Goal: Navigation & Orientation: Find specific page/section

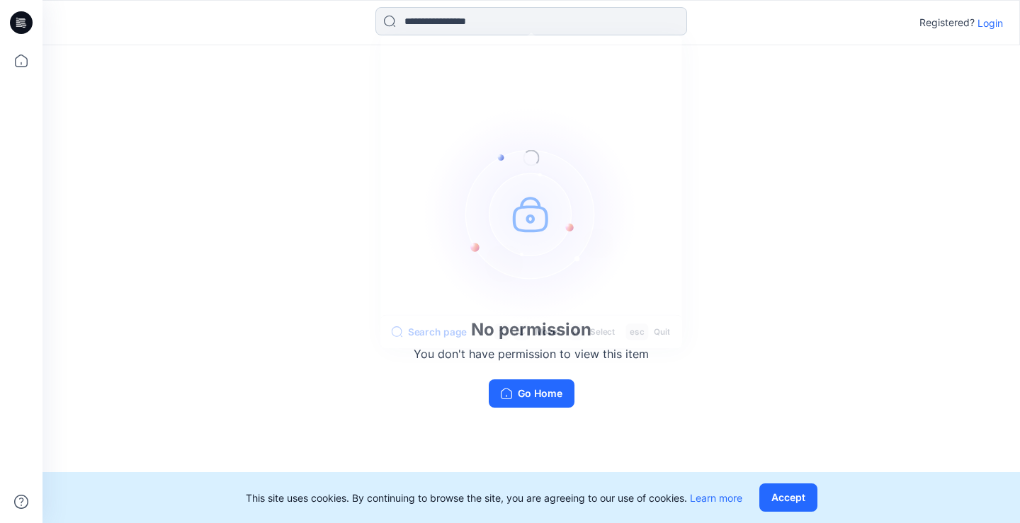
click at [582, 21] on input at bounding box center [531, 21] width 312 height 28
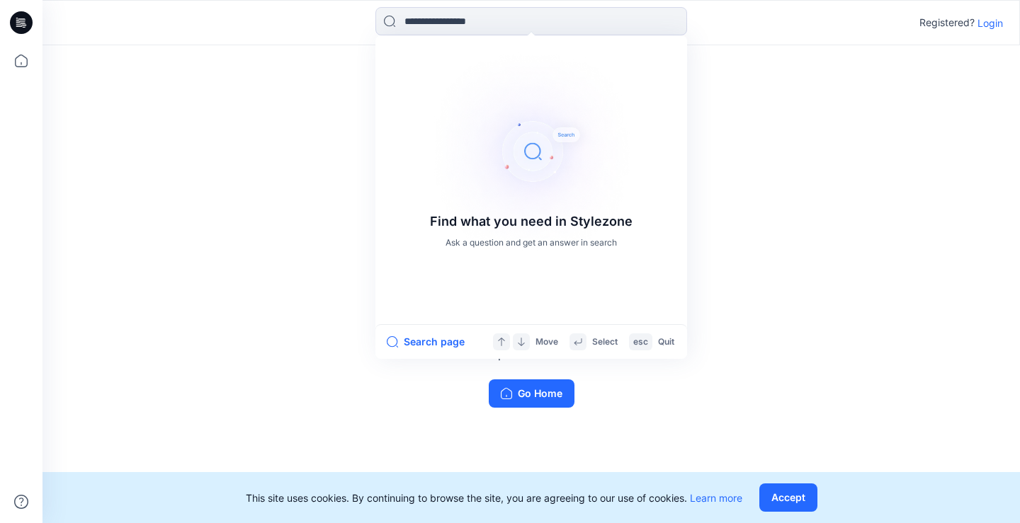
click at [974, 22] on div "Registered? Login" at bounding box center [961, 22] width 84 height 17
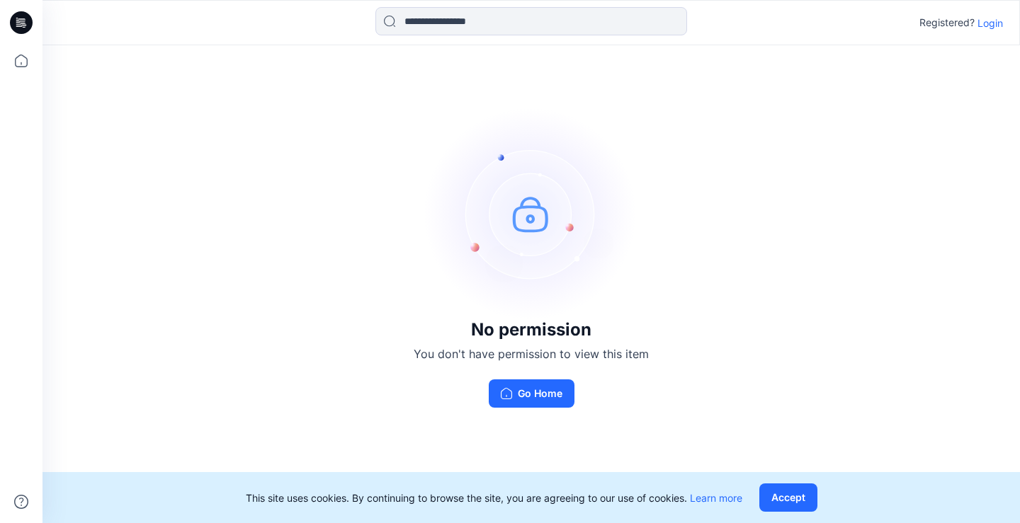
click at [989, 23] on p "Login" at bounding box center [989, 23] width 25 height 15
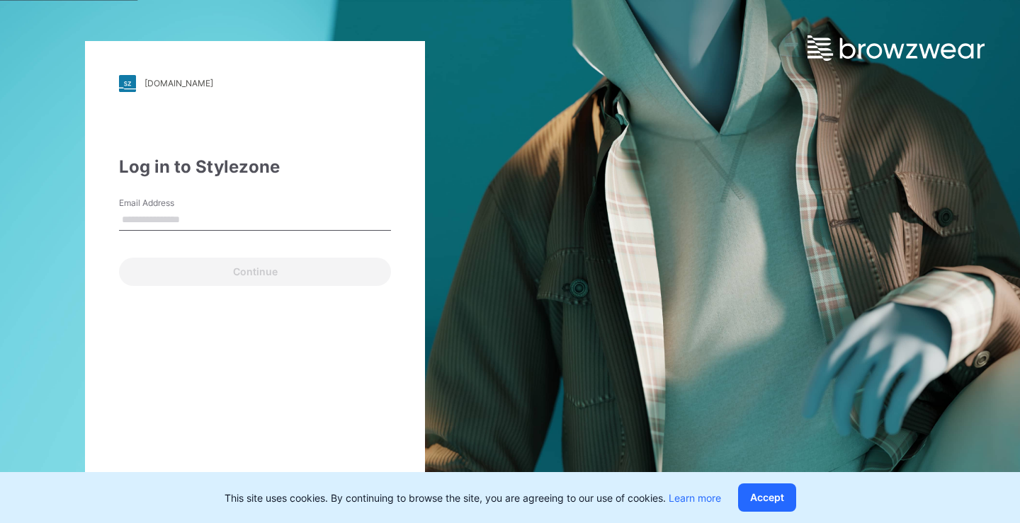
click at [154, 219] on input "Email Address" at bounding box center [255, 220] width 272 height 21
type input "**********"
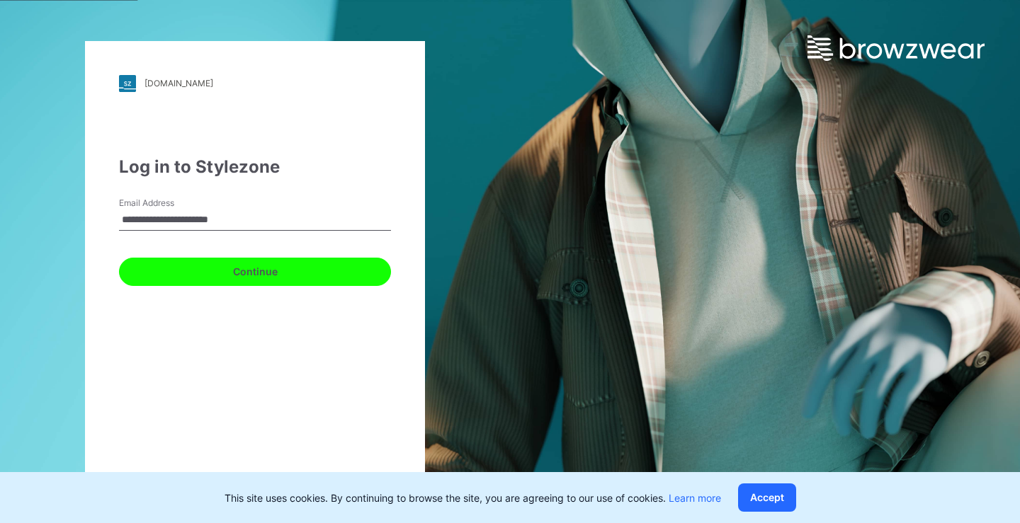
click at [212, 270] on button "Continue" at bounding box center [255, 272] width 272 height 28
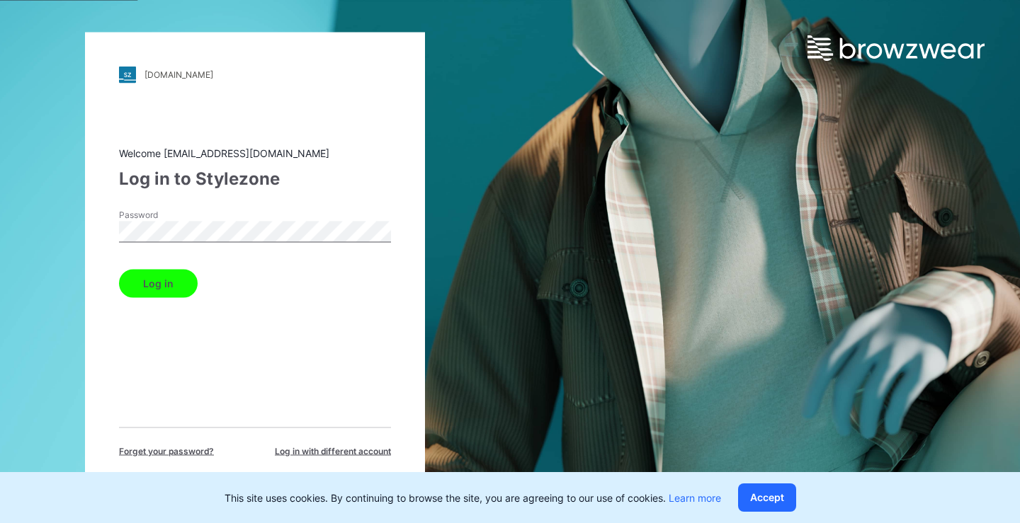
click at [186, 280] on button "Log in" at bounding box center [158, 283] width 79 height 28
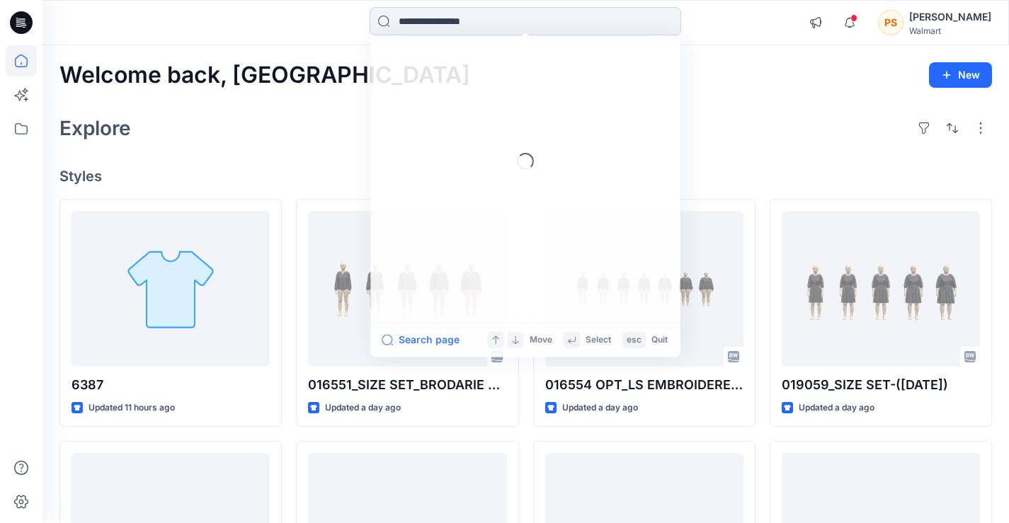
click at [527, 20] on input at bounding box center [526, 21] width 312 height 28
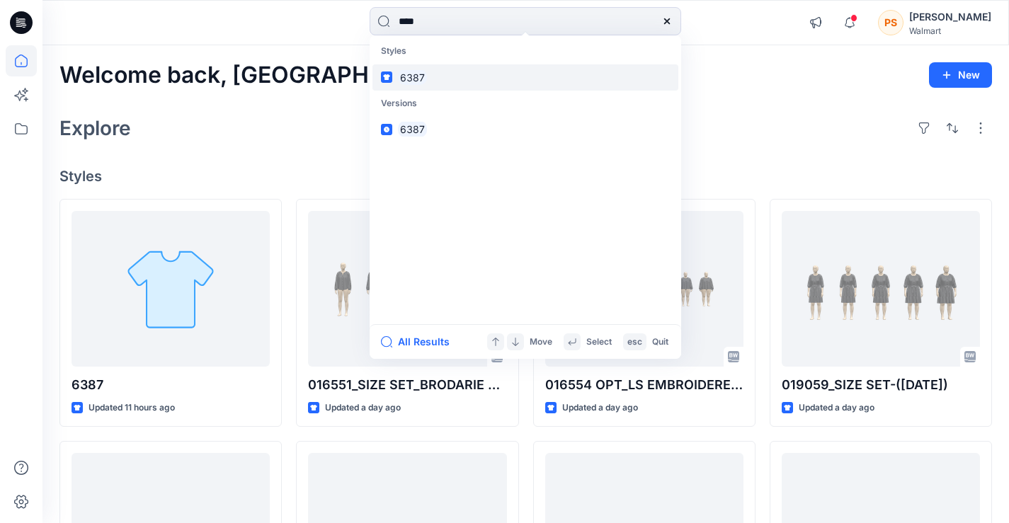
type input "****"
click at [507, 71] on link "6387" at bounding box center [525, 77] width 306 height 26
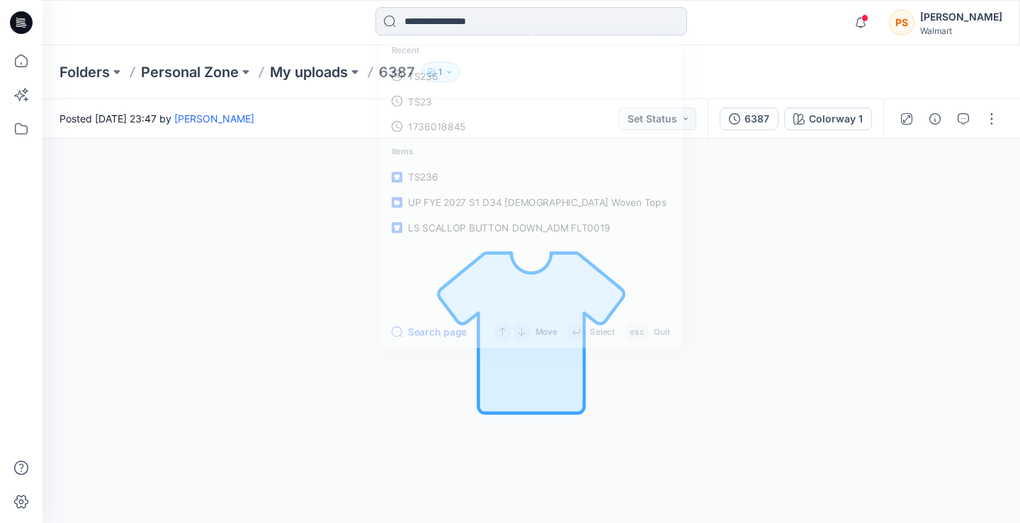
click at [451, 33] on input at bounding box center [531, 21] width 312 height 28
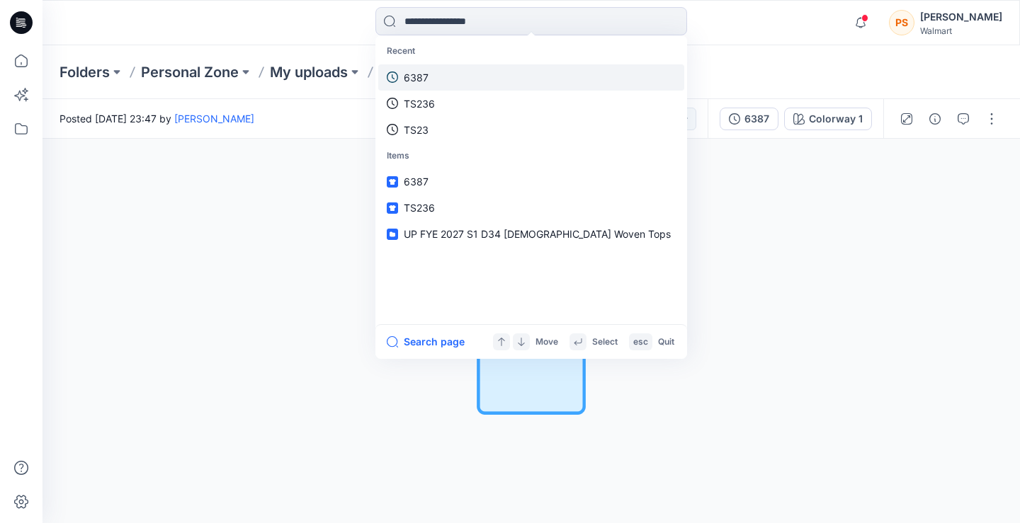
click at [441, 74] on link "6387" at bounding box center [531, 77] width 306 height 26
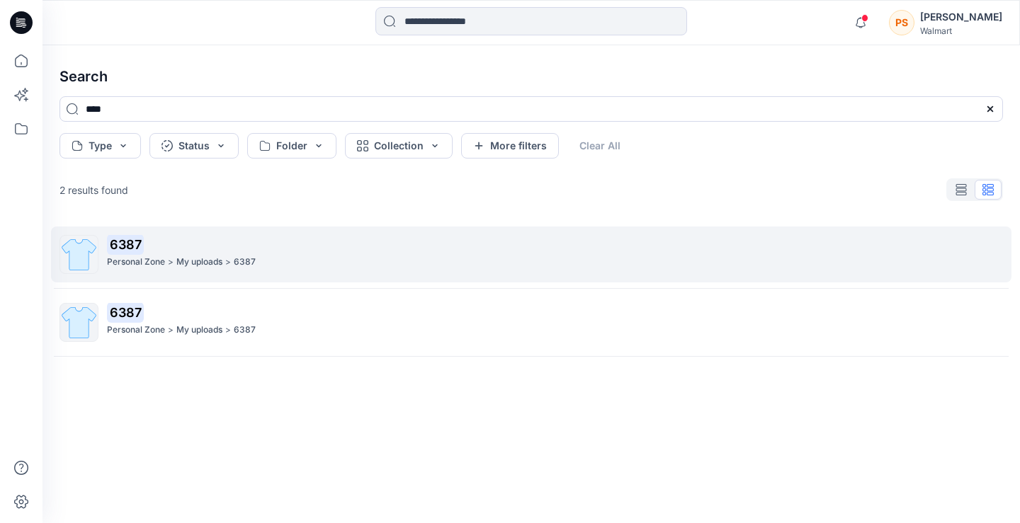
click at [150, 263] on p "Personal Zone" at bounding box center [136, 262] width 58 height 15
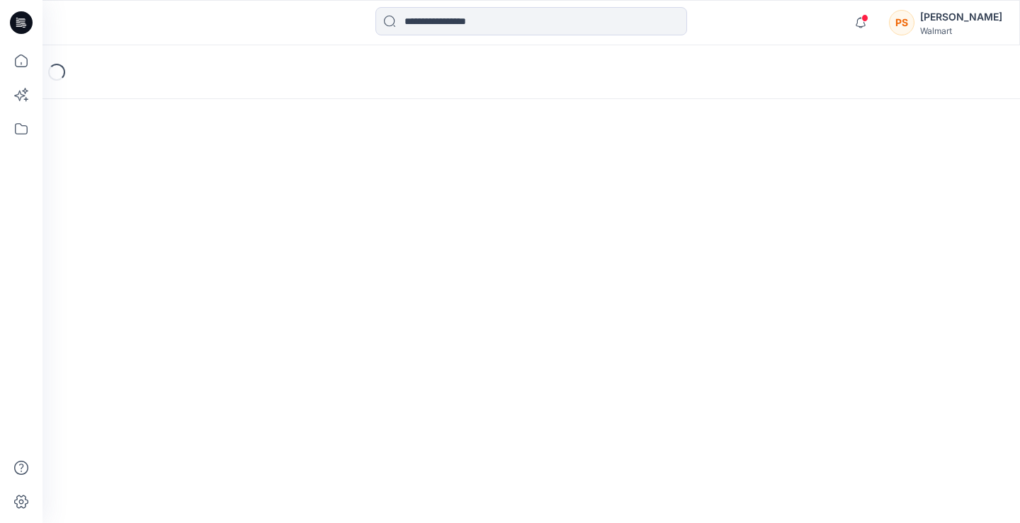
click at [150, 263] on div "Loading..." at bounding box center [530, 284] width 977 height 478
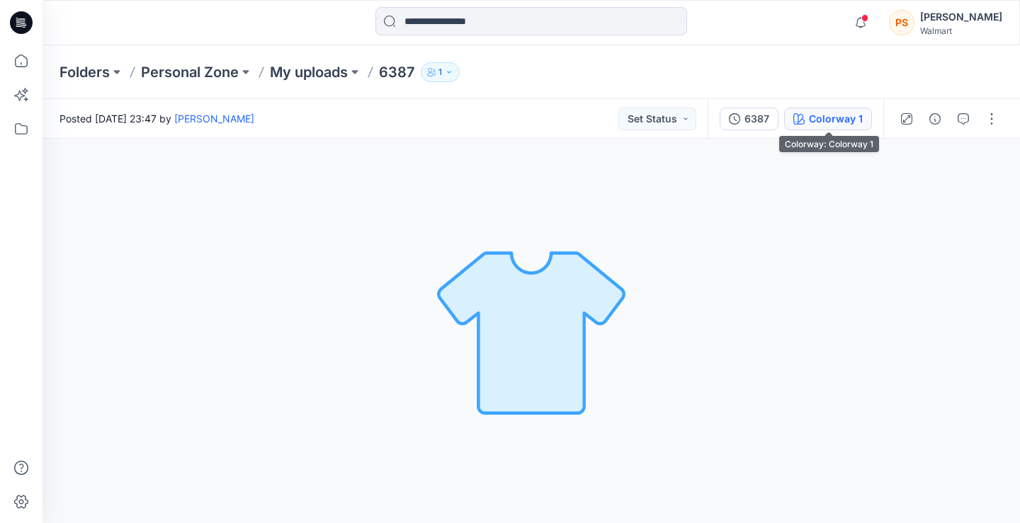
click at [830, 112] on div "Colorway 1" at bounding box center [836, 119] width 54 height 16
click at [830, 111] on div at bounding box center [877, 284] width 283 height 478
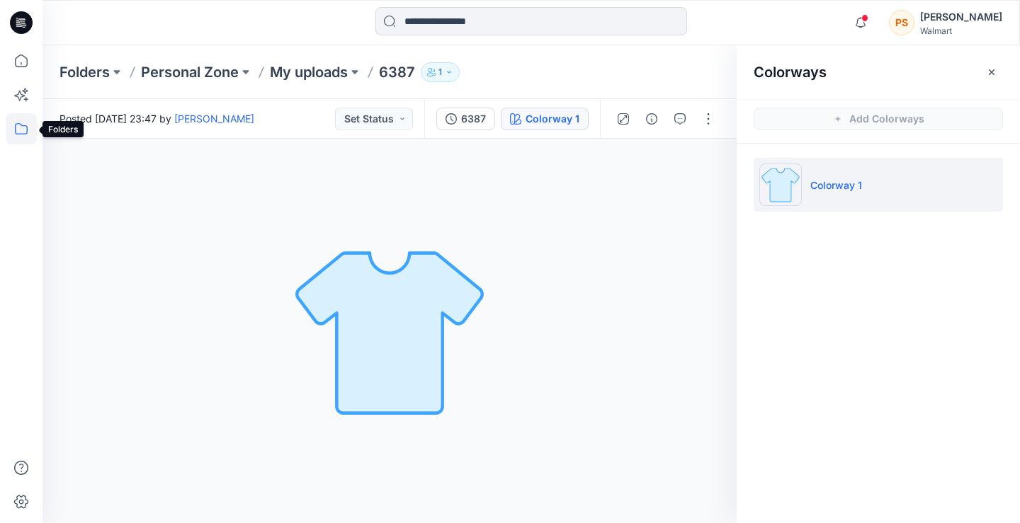
click at [27, 129] on icon at bounding box center [21, 128] width 13 height 11
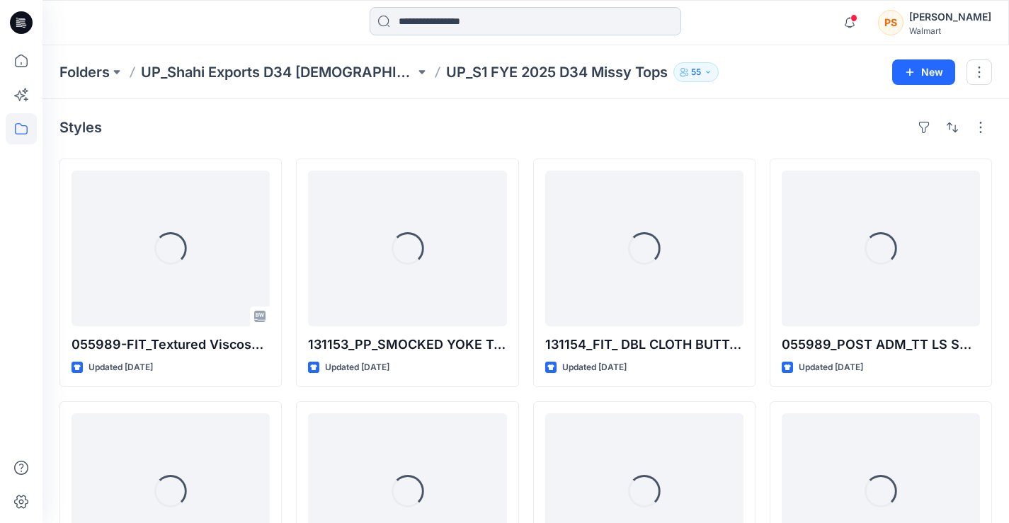
click at [552, 22] on input at bounding box center [526, 21] width 312 height 28
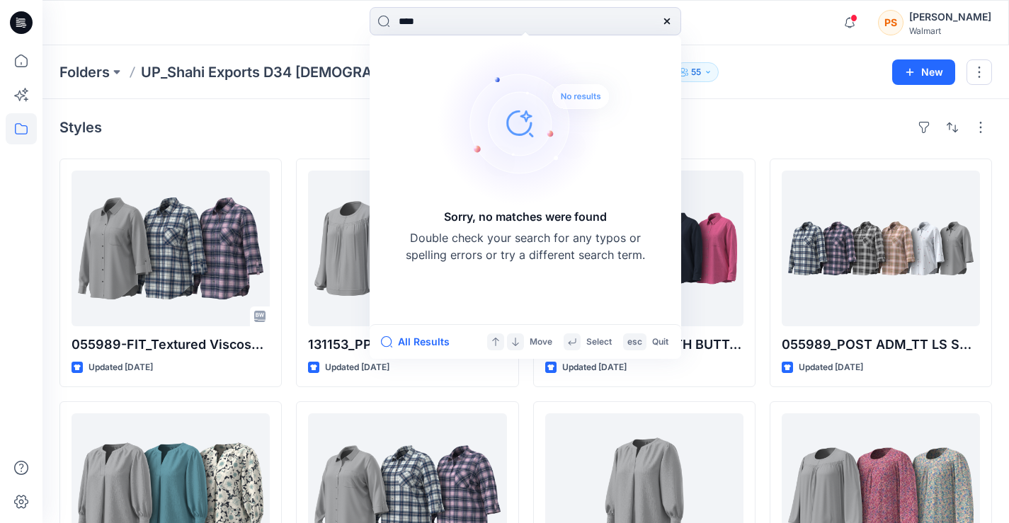
type input "****"
click at [670, 21] on icon at bounding box center [666, 21] width 11 height 11
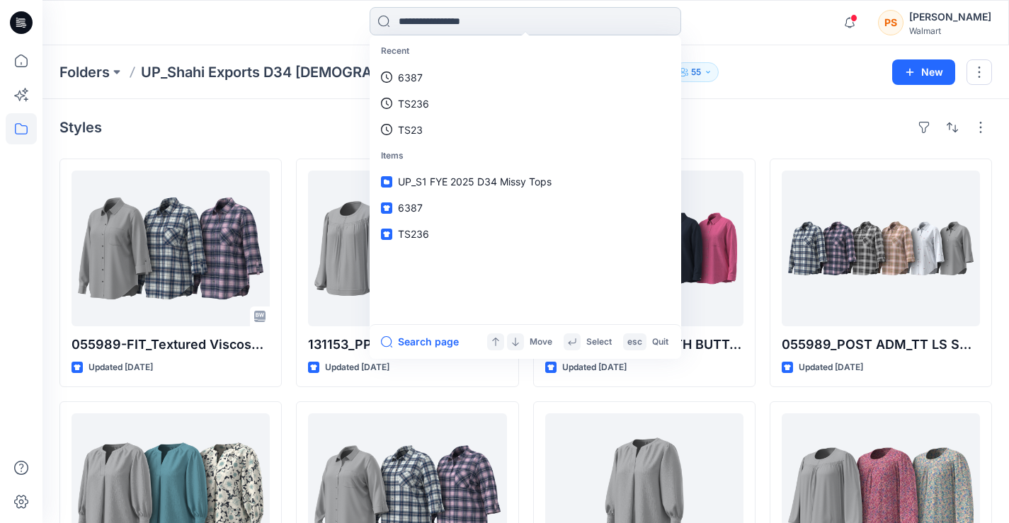
click at [459, 27] on input at bounding box center [526, 21] width 312 height 28
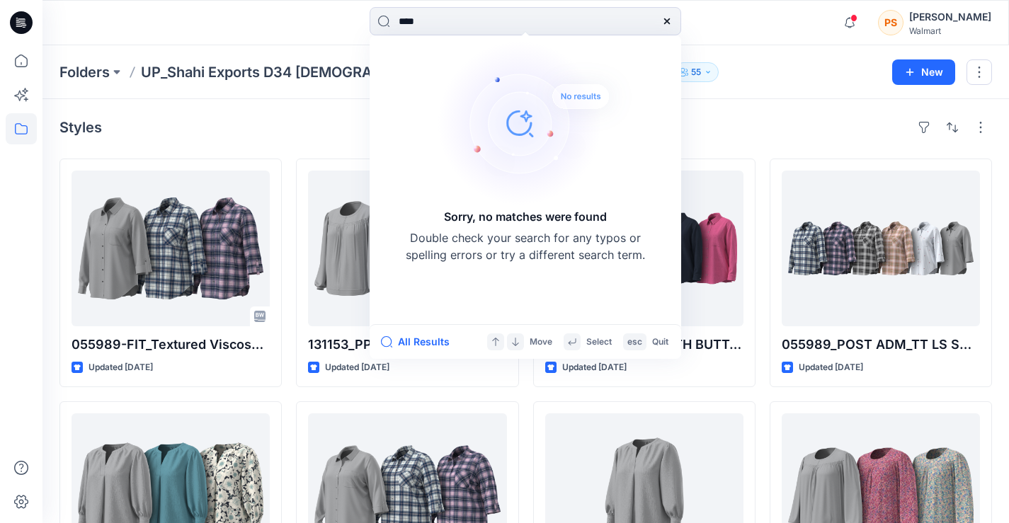
type input "****"
click at [665, 21] on icon at bounding box center [666, 21] width 11 height 11
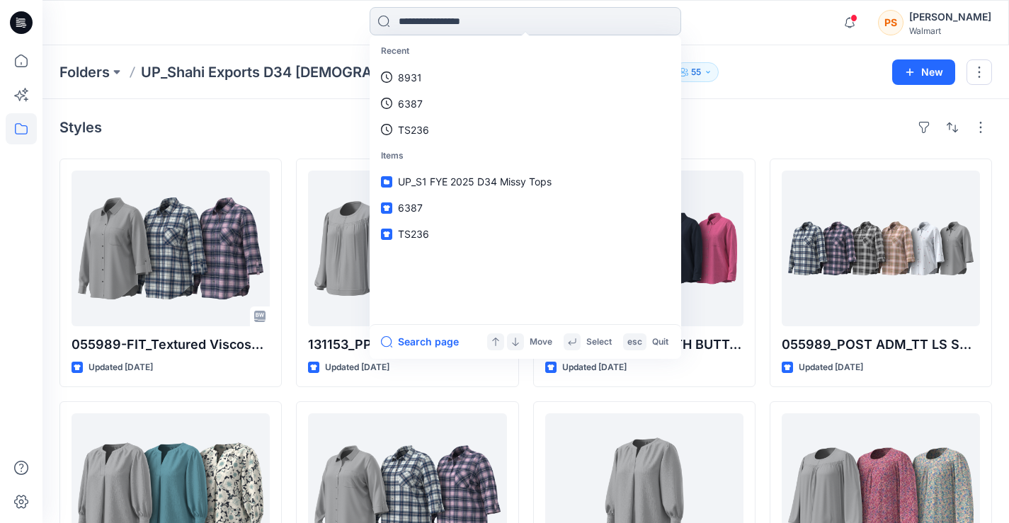
click at [462, 32] on input at bounding box center [526, 21] width 312 height 28
click at [961, 15] on div "[PERSON_NAME]" at bounding box center [950, 16] width 82 height 17
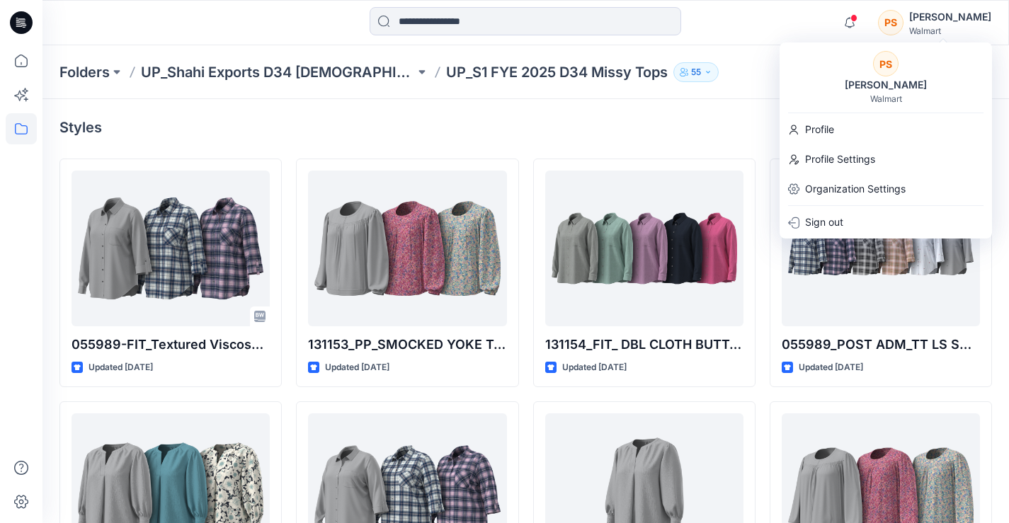
click at [937, 23] on div "[PERSON_NAME]" at bounding box center [950, 16] width 82 height 17
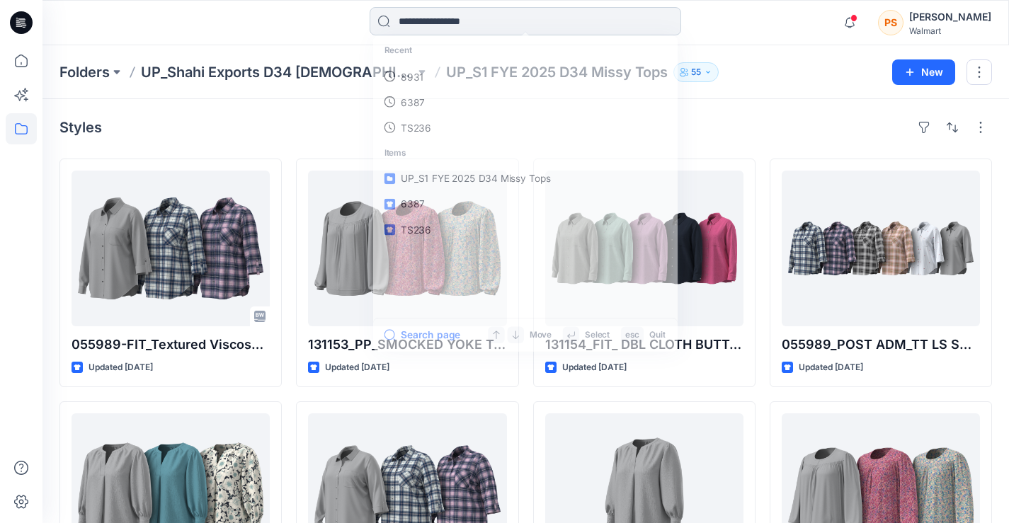
click at [516, 24] on input at bounding box center [526, 21] width 312 height 28
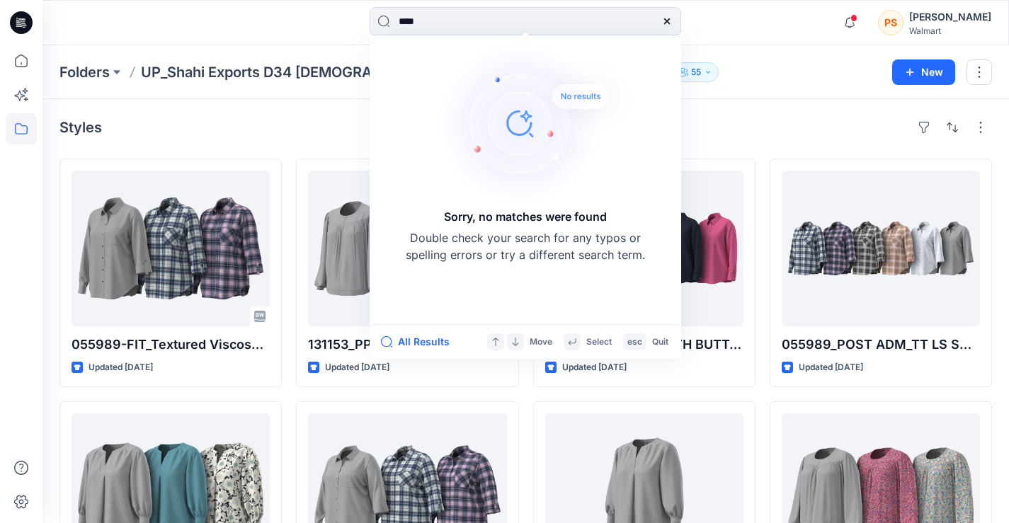
type input "****"
click at [666, 21] on icon at bounding box center [667, 21] width 6 height 6
click at [666, 21] on input at bounding box center [526, 21] width 312 height 28
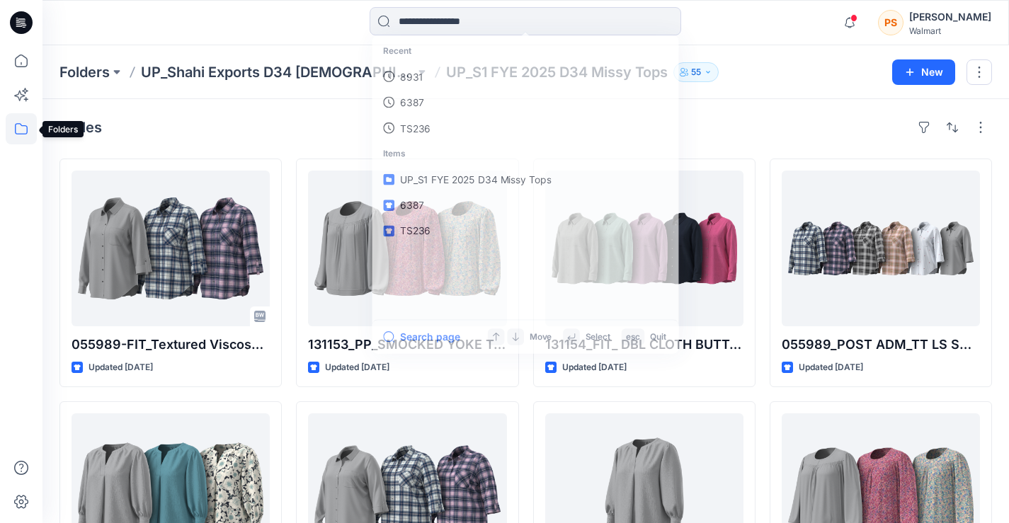
click at [20, 120] on icon at bounding box center [21, 128] width 31 height 31
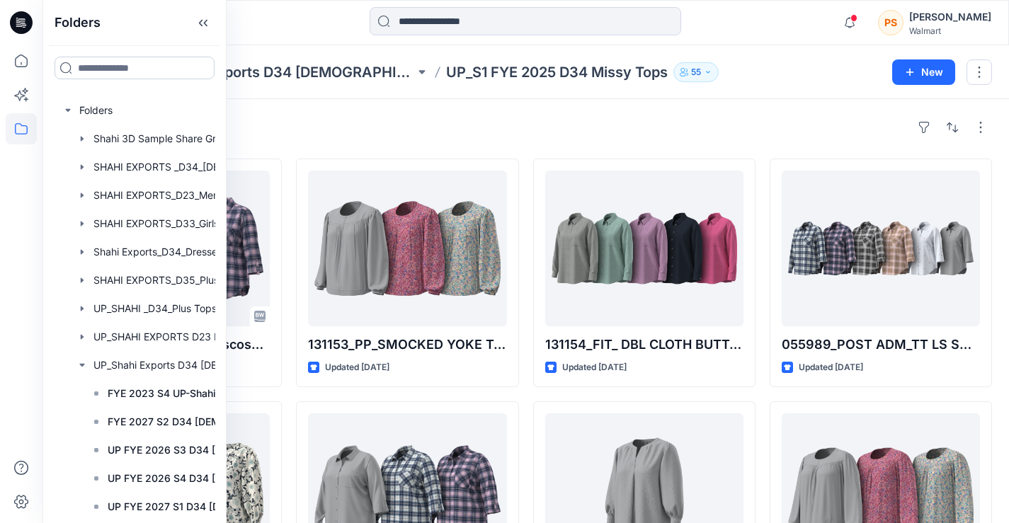
click at [109, 72] on input at bounding box center [135, 68] width 160 height 23
click at [140, 169] on div at bounding box center [160, 167] width 212 height 28
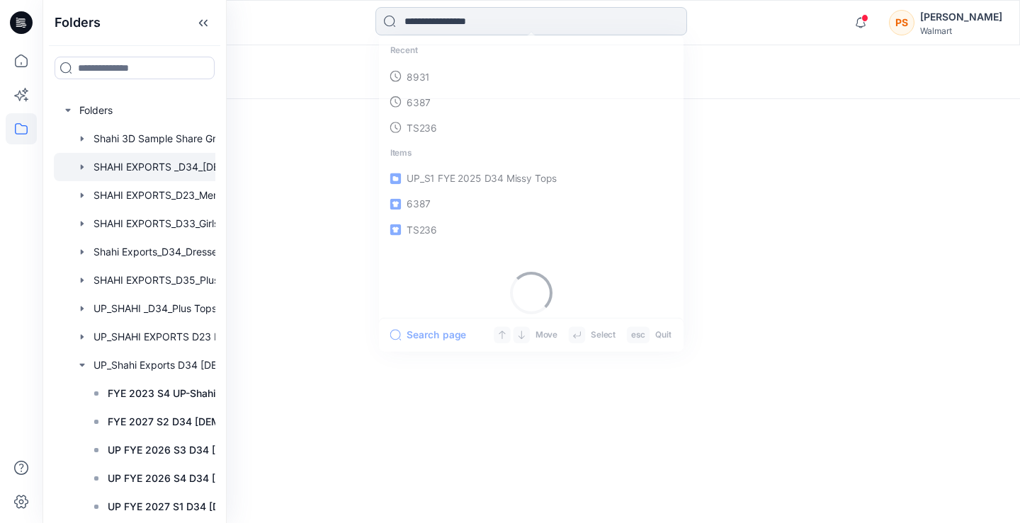
click at [484, 19] on input at bounding box center [531, 21] width 312 height 28
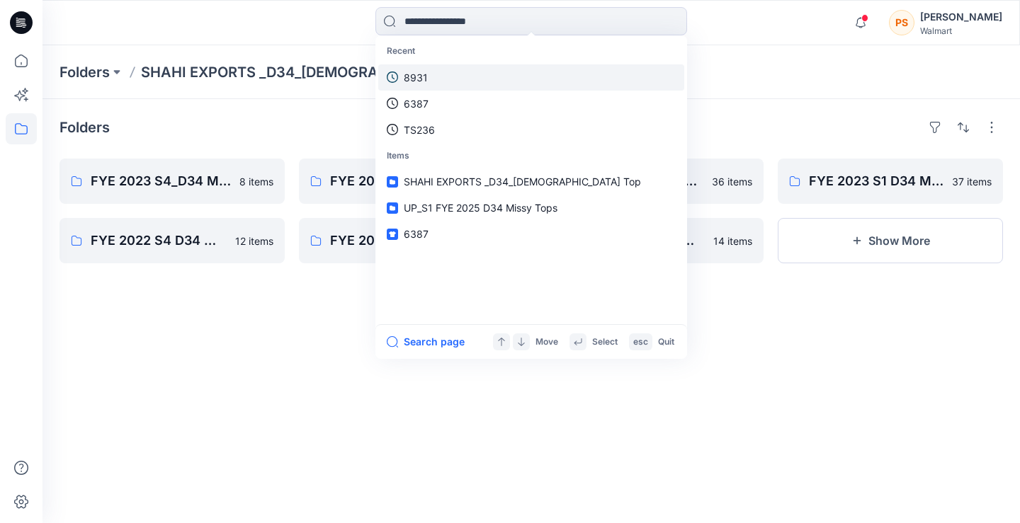
click at [466, 72] on link "8931" at bounding box center [531, 77] width 306 height 26
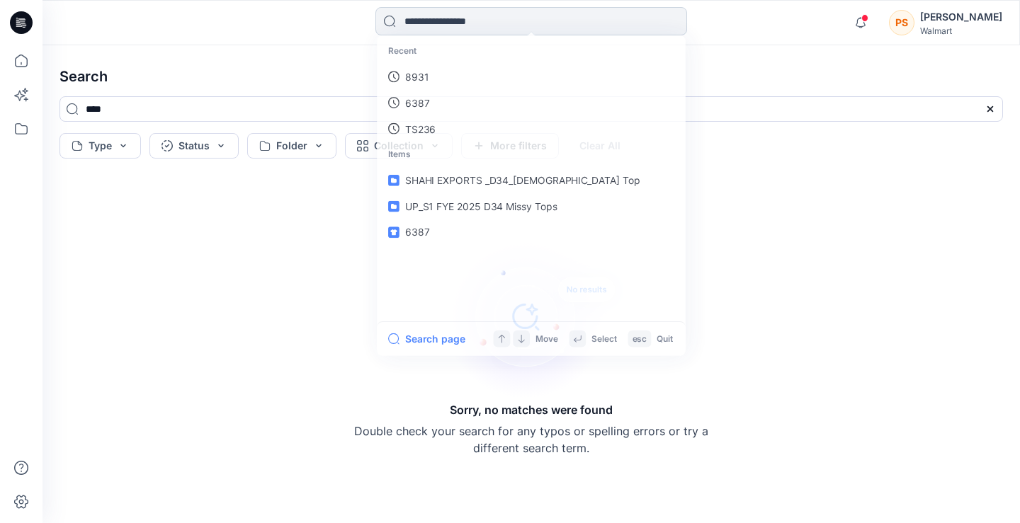
click at [430, 28] on input at bounding box center [531, 21] width 312 height 28
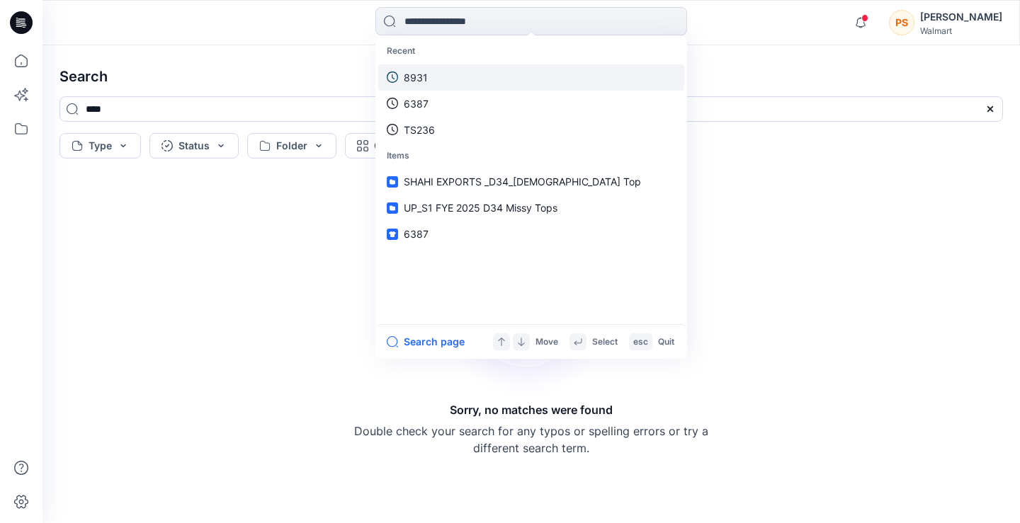
click at [435, 83] on link "8931" at bounding box center [531, 77] width 306 height 26
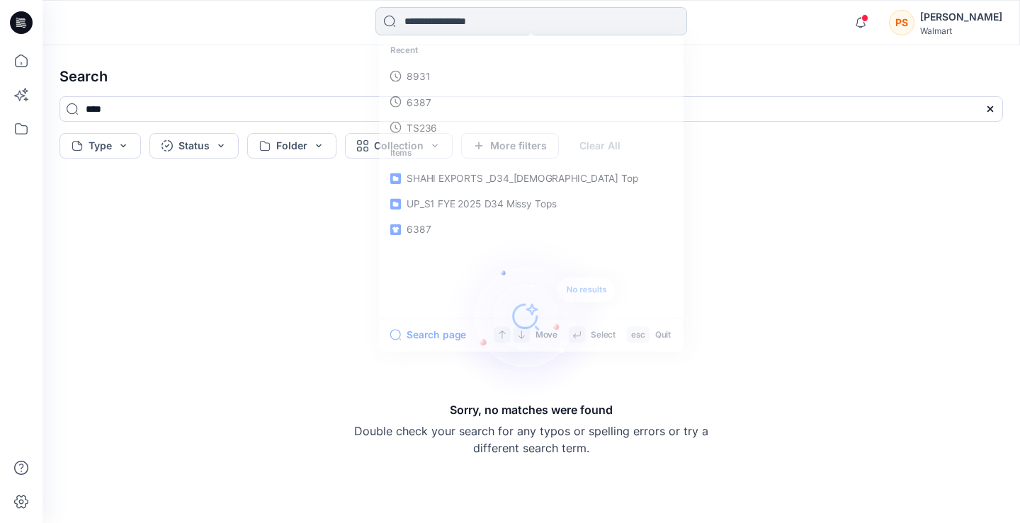
click at [432, 28] on input at bounding box center [531, 21] width 312 height 28
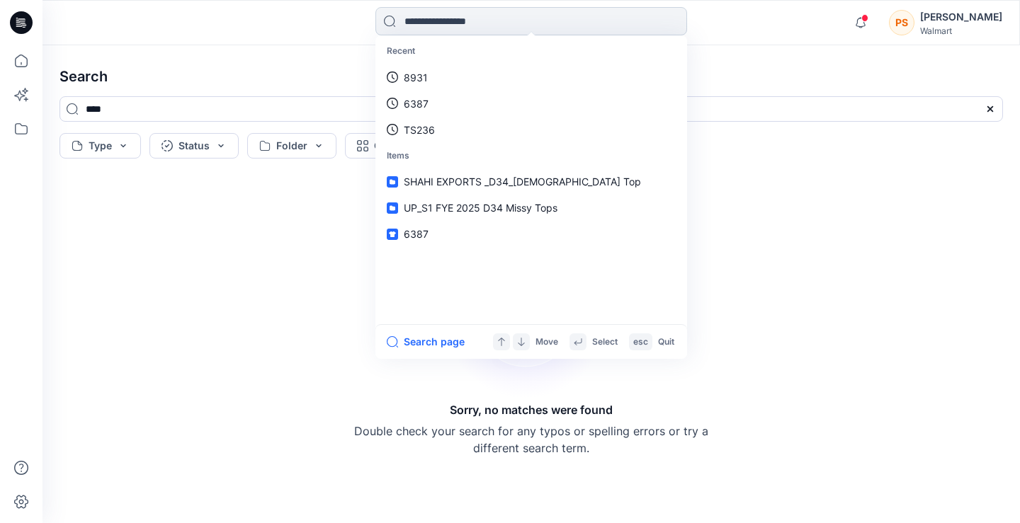
click at [535, 33] on input at bounding box center [531, 21] width 312 height 28
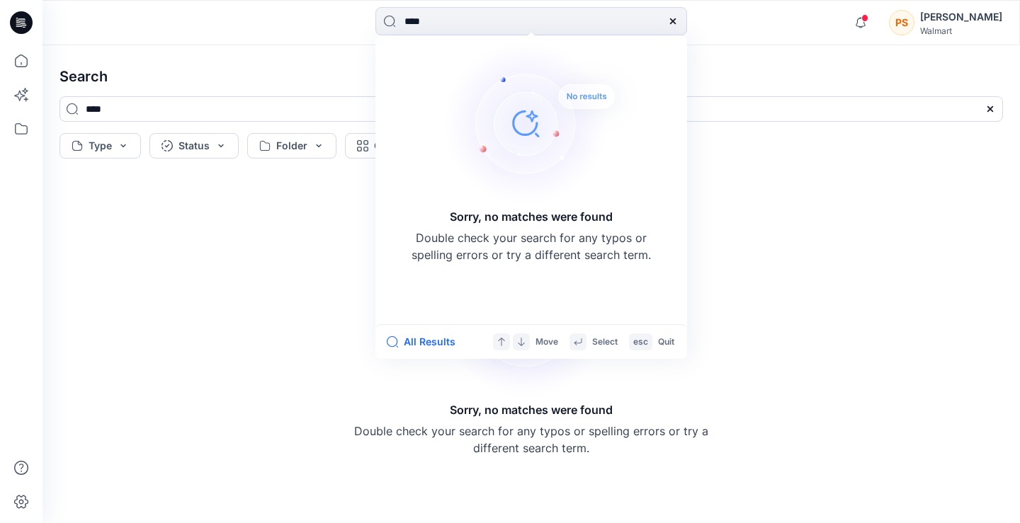
type input "****"
click at [673, 18] on icon at bounding box center [672, 21] width 11 height 11
click at [673, 18] on input at bounding box center [531, 21] width 312 height 28
click at [513, 13] on input at bounding box center [531, 21] width 312 height 28
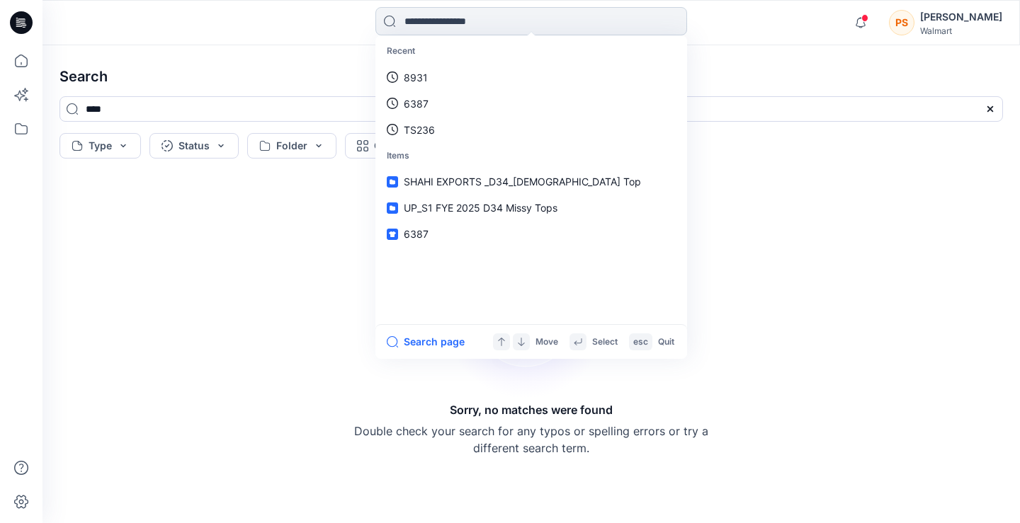
click at [513, 13] on input at bounding box center [531, 21] width 312 height 28
click at [479, 75] on link "8931" at bounding box center [531, 77] width 306 height 26
click at [534, 21] on input at bounding box center [531, 21] width 312 height 28
click at [426, 80] on p "8931" at bounding box center [416, 77] width 24 height 15
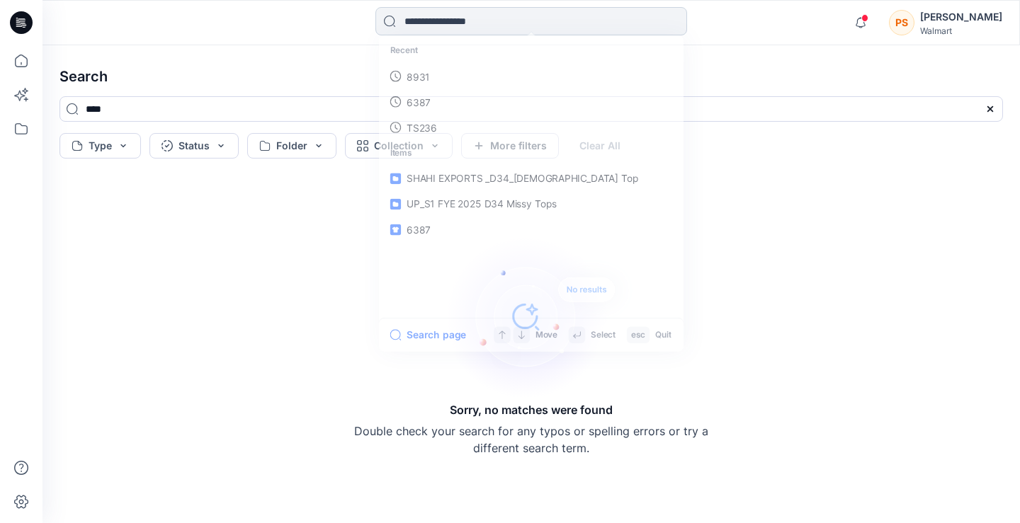
click at [445, 32] on input at bounding box center [531, 21] width 312 height 28
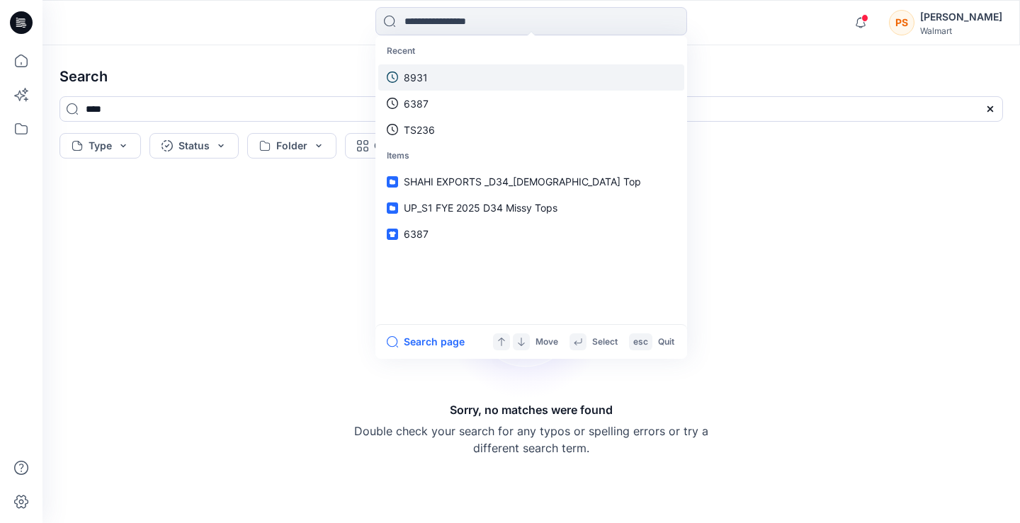
click at [445, 73] on link "8931" at bounding box center [531, 77] width 306 height 26
click at [434, 25] on input at bounding box center [531, 21] width 312 height 28
click at [406, 18] on input at bounding box center [531, 21] width 312 height 28
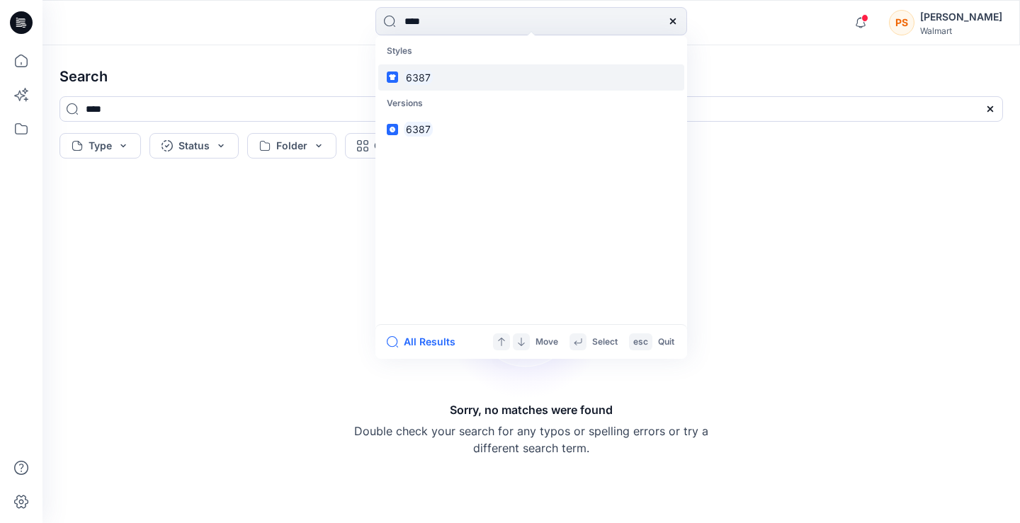
type input "****"
click at [462, 72] on link "6387" at bounding box center [531, 77] width 306 height 26
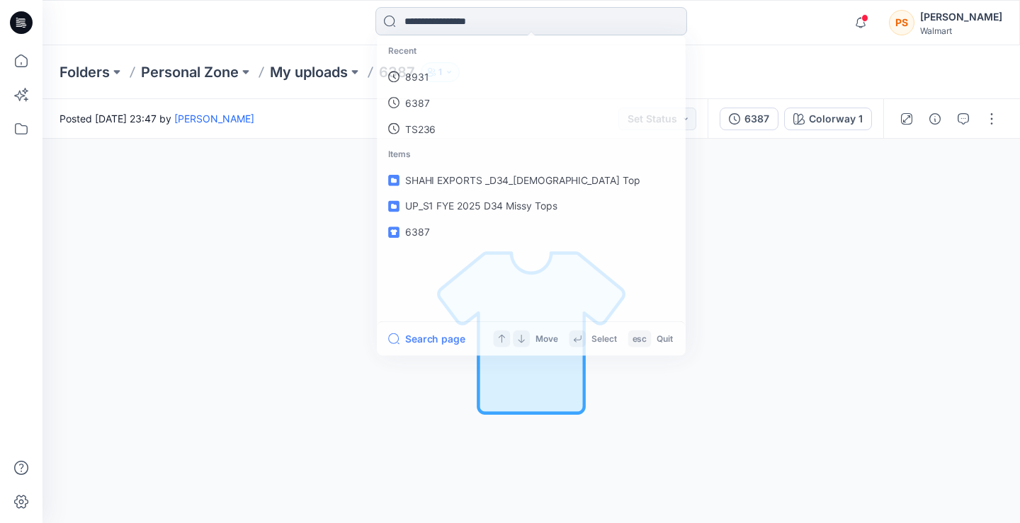
click at [495, 16] on input at bounding box center [531, 21] width 312 height 28
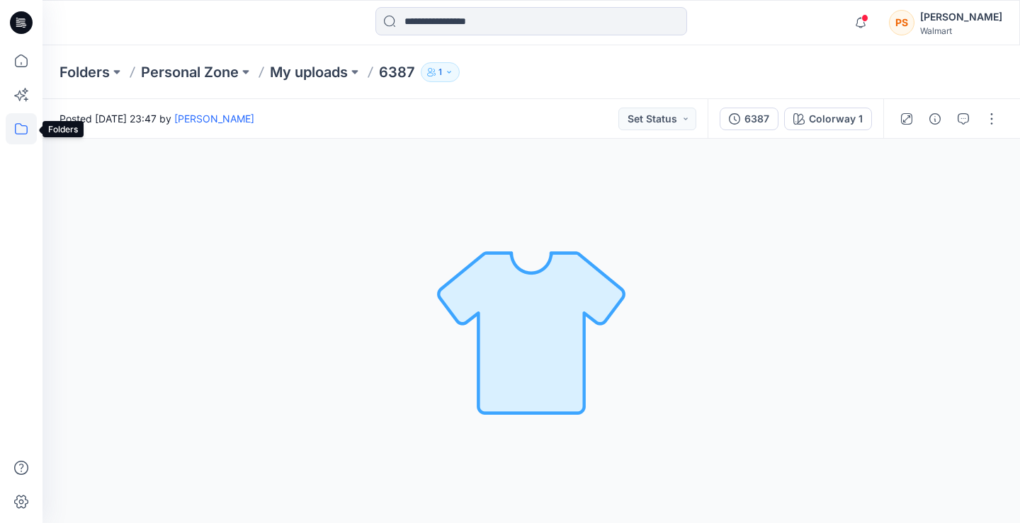
click at [22, 127] on icon at bounding box center [21, 128] width 31 height 31
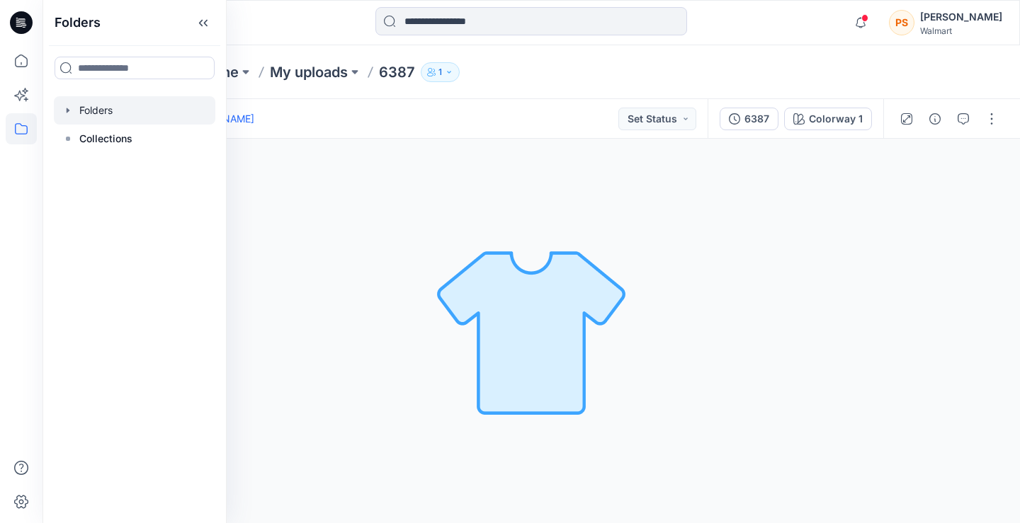
click at [132, 111] on div at bounding box center [134, 110] width 161 height 28
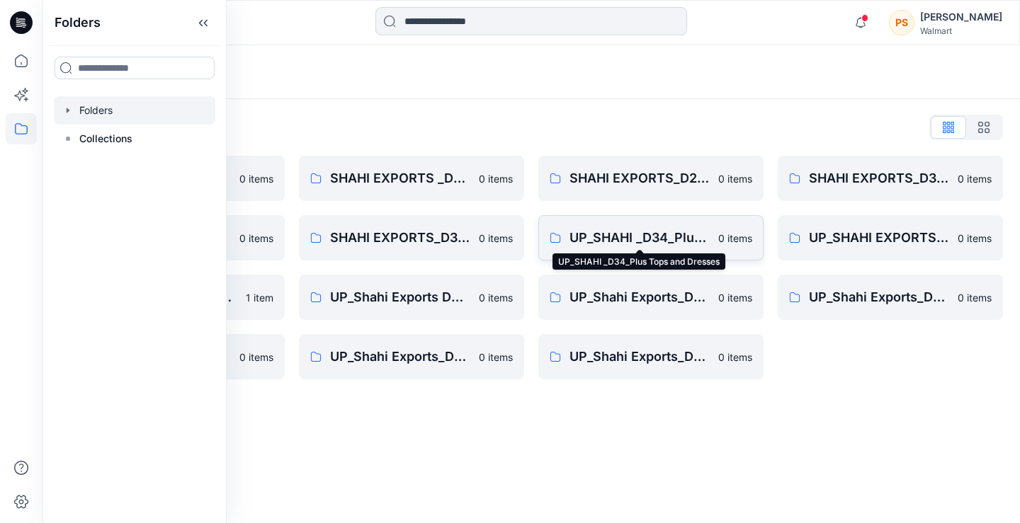
click at [639, 243] on p "UP_SHAHI _D34_Plus Tops and Dresses" at bounding box center [639, 238] width 140 height 20
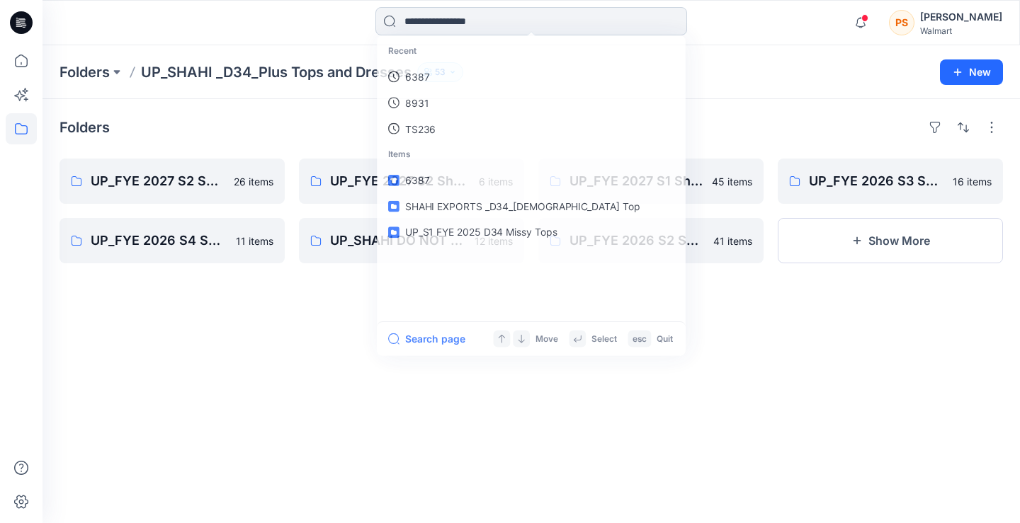
click at [480, 22] on input at bounding box center [531, 21] width 312 height 28
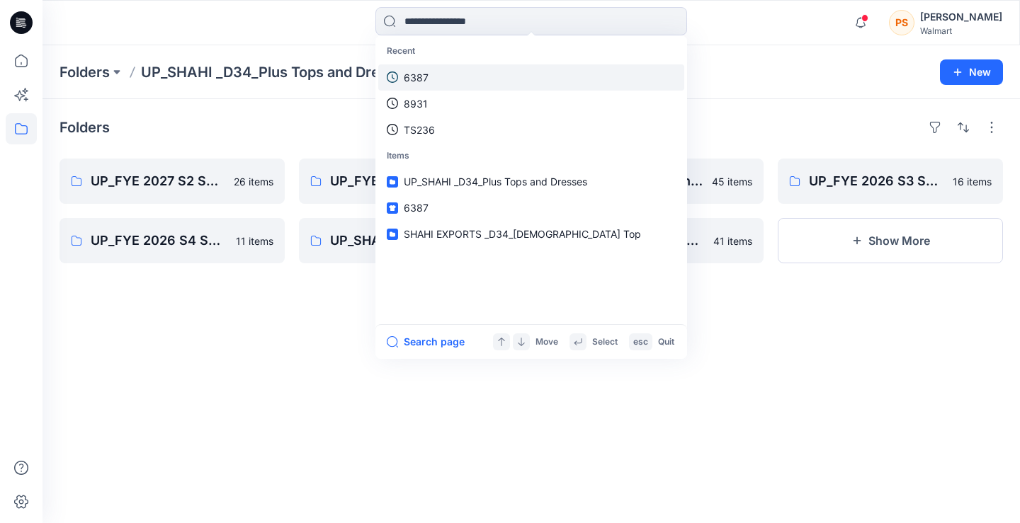
click at [466, 70] on link "6387" at bounding box center [531, 77] width 306 height 26
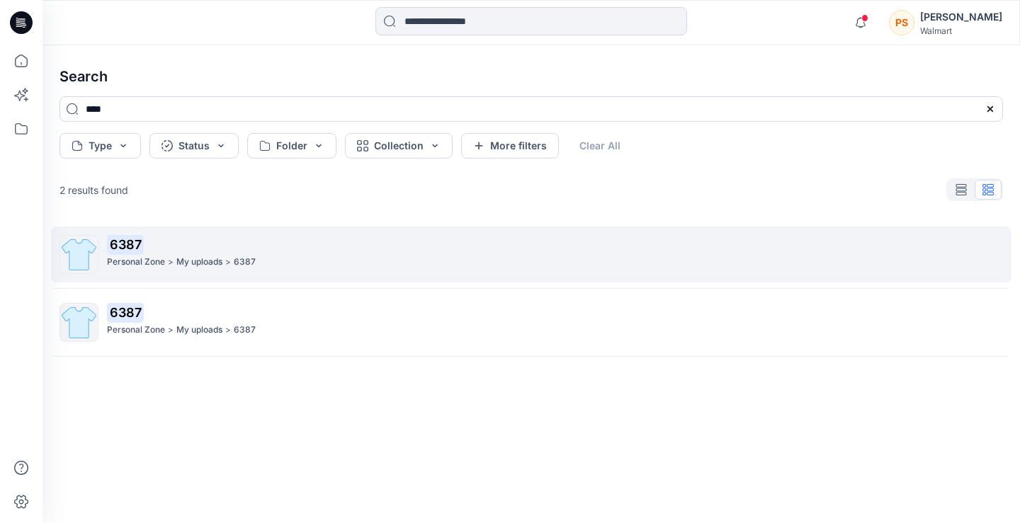
click at [234, 258] on div "Personal Zone > My uploads > 6387" at bounding box center [554, 262] width 895 height 15
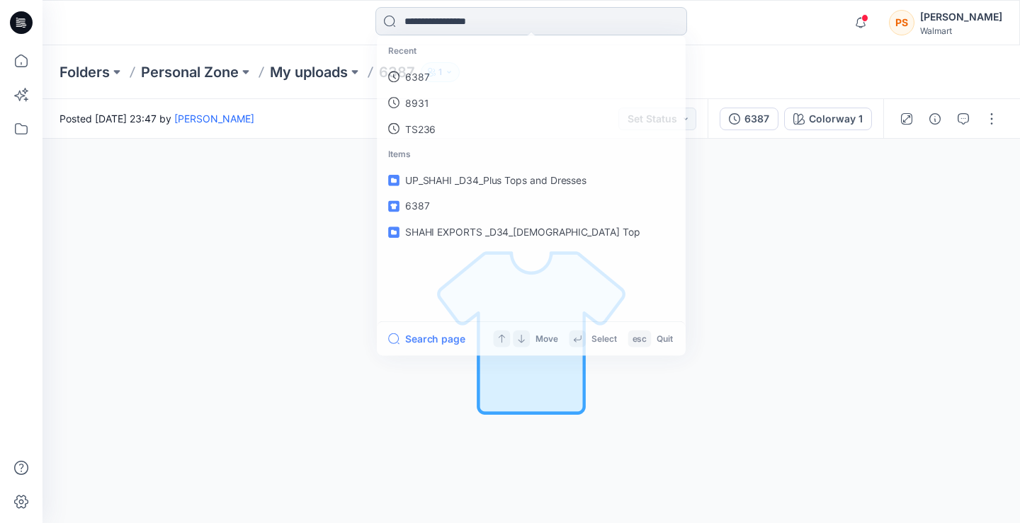
click at [417, 25] on input at bounding box center [531, 21] width 312 height 28
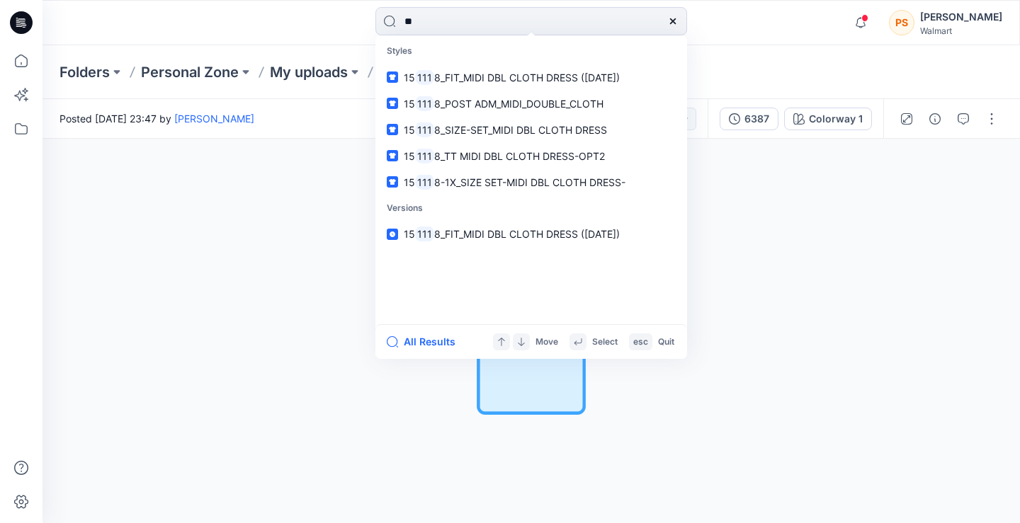
type input "*"
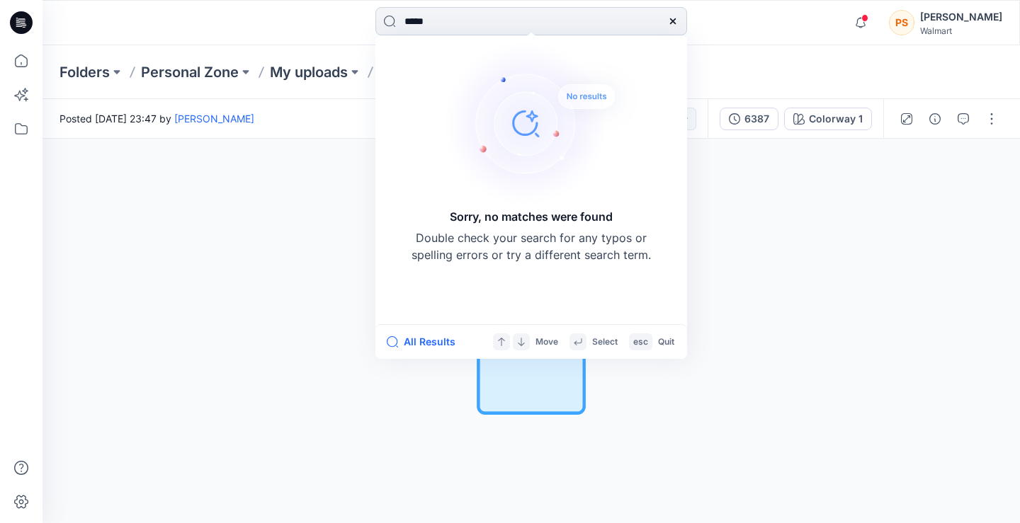
click at [408, 23] on input "*****" at bounding box center [531, 21] width 312 height 28
click at [564, 23] on input "****" at bounding box center [531, 21] width 312 height 28
type input "****"
click at [506, 39] on img at bounding box center [542, 123] width 198 height 170
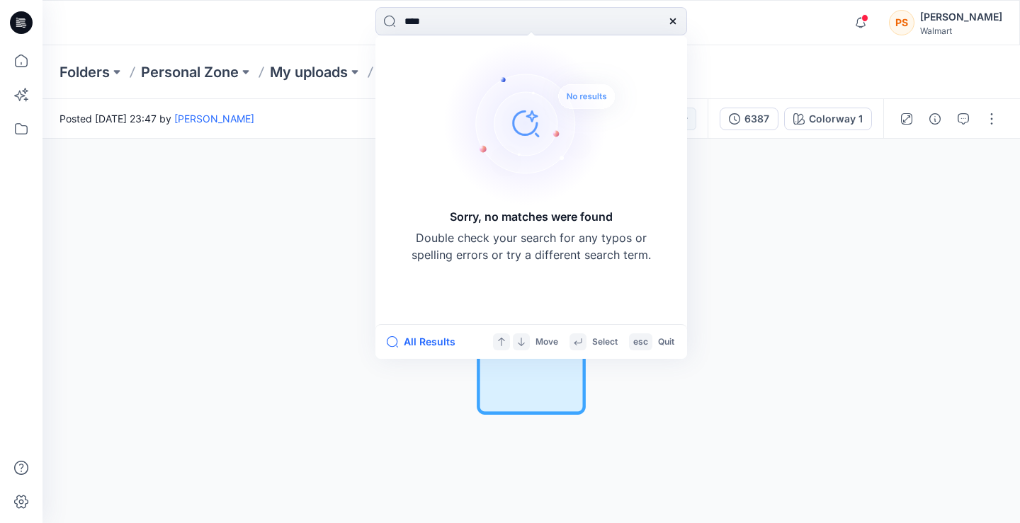
click at [669, 21] on icon at bounding box center [672, 21] width 11 height 11
click at [542, 24] on input at bounding box center [531, 21] width 312 height 28
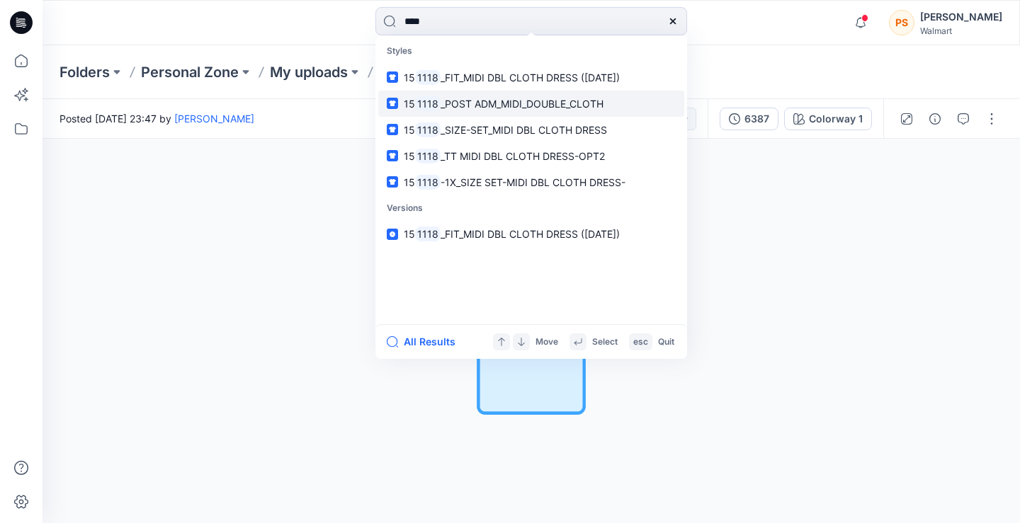
type input "****"
click at [522, 109] on span "_POST ADM_MIDI_DOUBLE_CLOTH" at bounding box center [521, 104] width 163 height 12
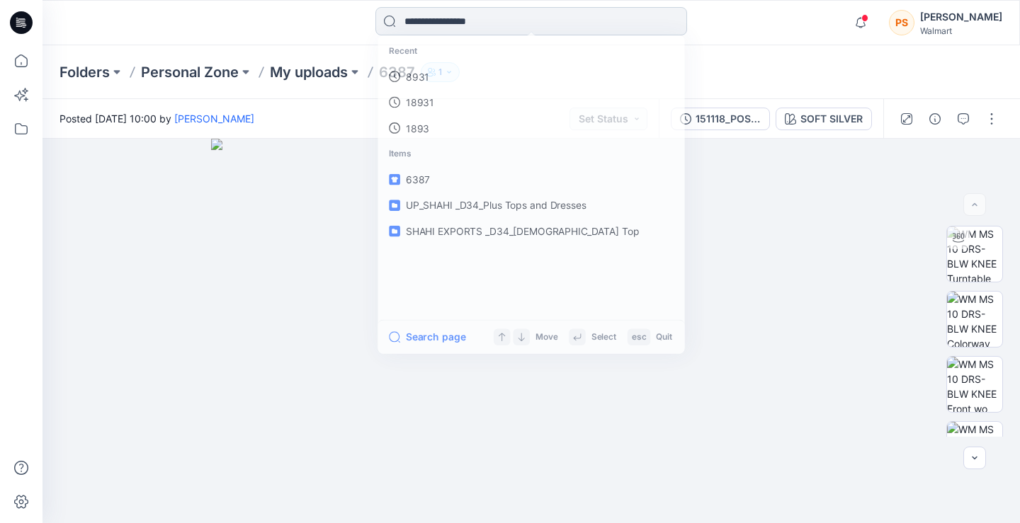
click at [474, 11] on input at bounding box center [531, 21] width 312 height 28
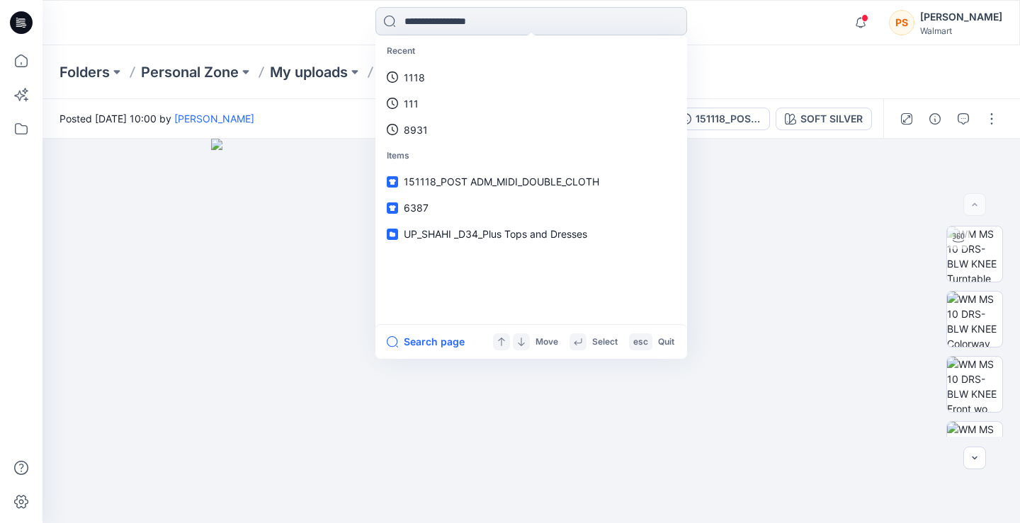
click at [521, 14] on input at bounding box center [531, 21] width 312 height 28
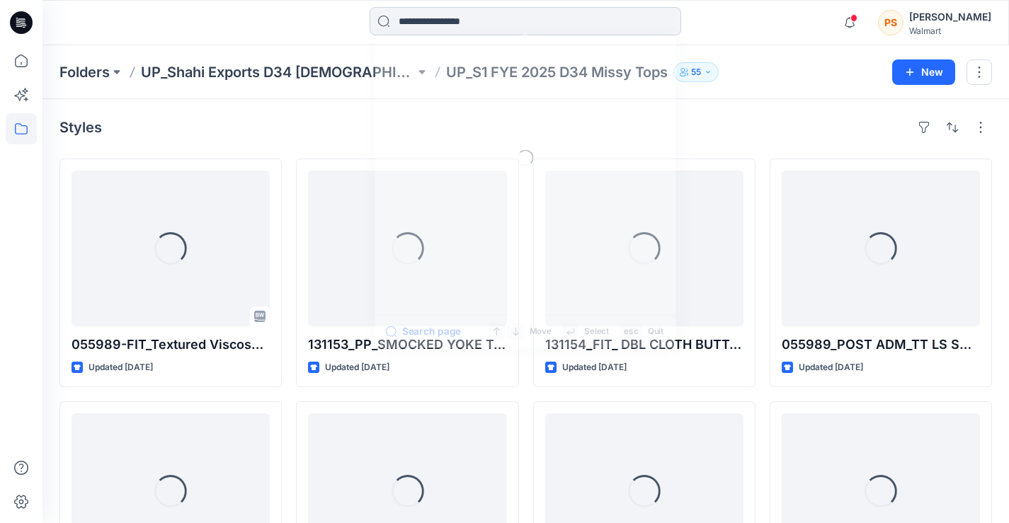
click at [457, 23] on input at bounding box center [526, 21] width 312 height 28
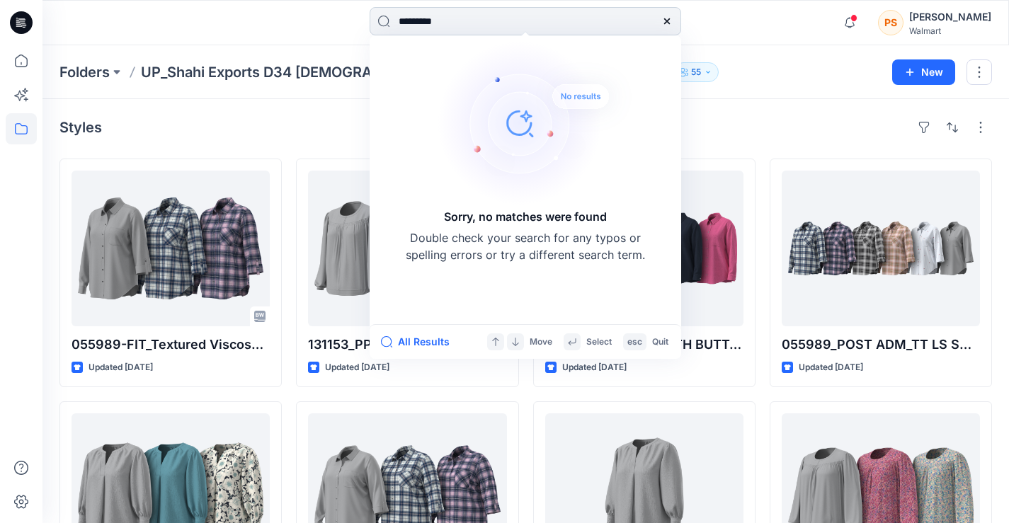
click at [423, 16] on input "*********" at bounding box center [526, 21] width 312 height 28
type input "********"
click at [663, 20] on icon at bounding box center [666, 21] width 11 height 11
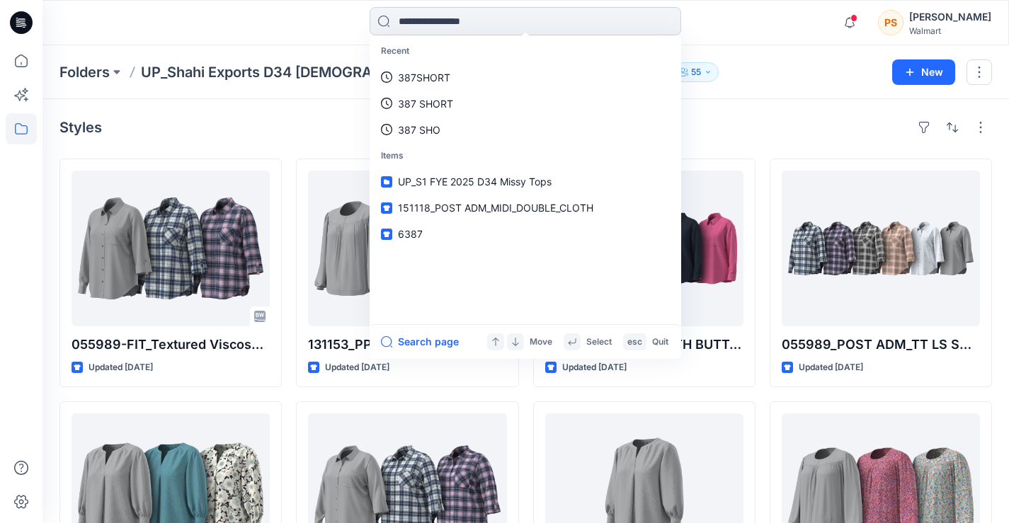
click at [503, 17] on input at bounding box center [526, 21] width 312 height 28
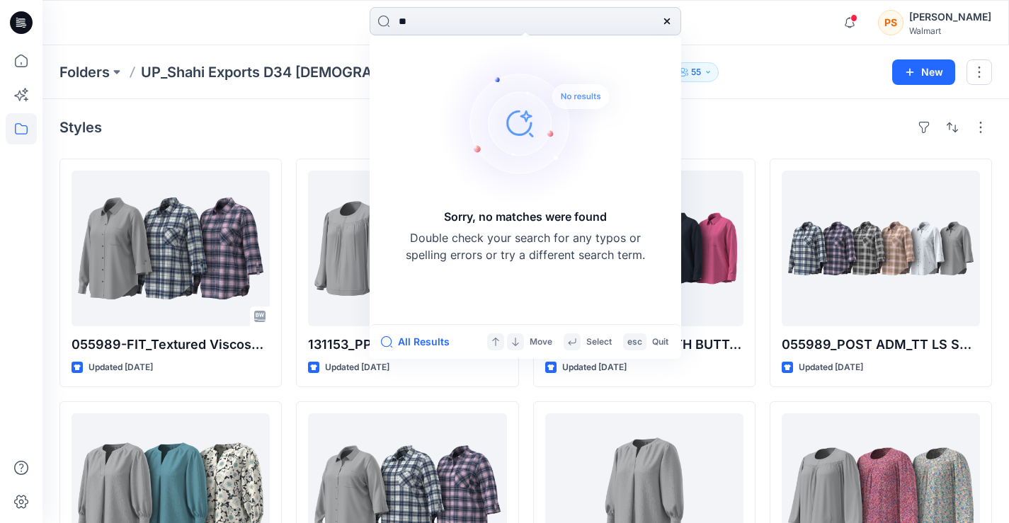
type input "*"
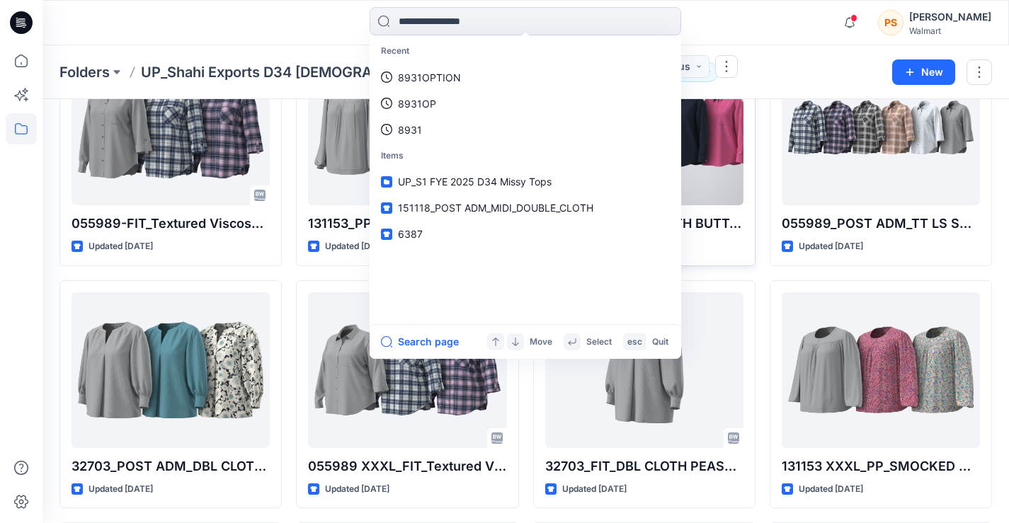
scroll to position [47, 0]
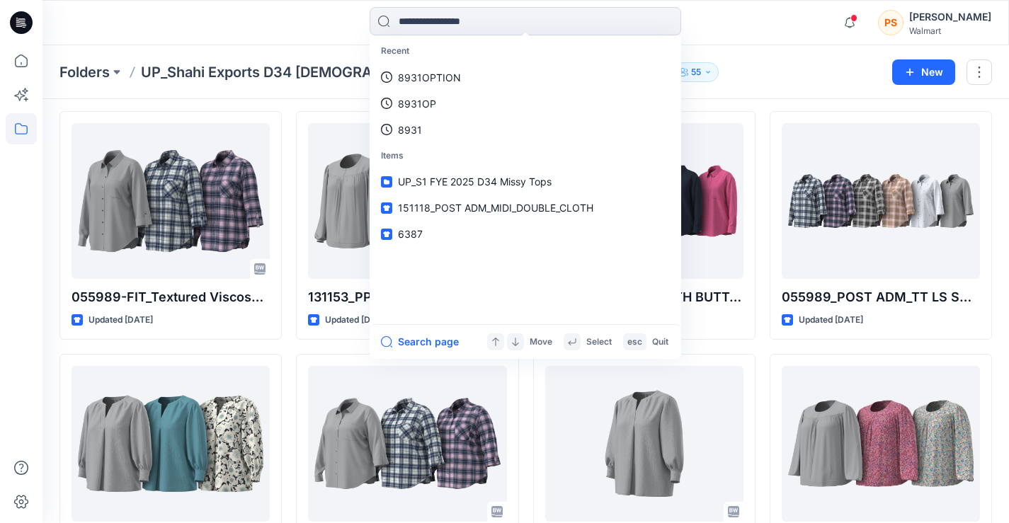
drag, startPoint x: 16, startPoint y: 19, endPoint x: 39, endPoint y: 23, distance: 23.1
click at [16, 20] on icon at bounding box center [21, 22] width 23 height 45
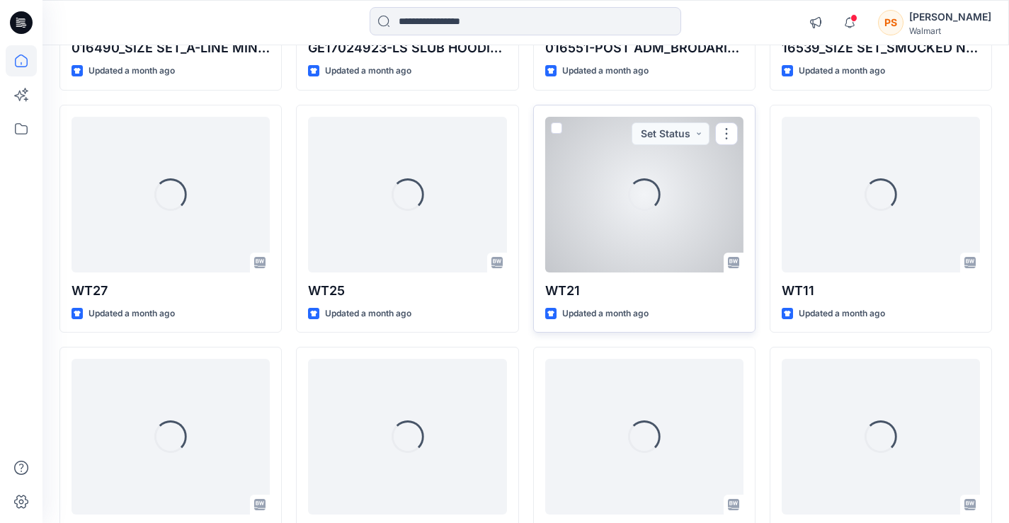
scroll to position [5927, 0]
